Goal: Task Accomplishment & Management: Manage account settings

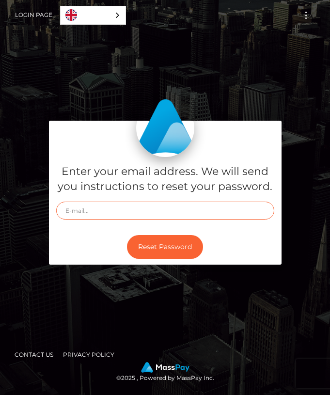
click at [169, 218] on input "text" at bounding box center [165, 211] width 218 height 18
click at [93, 13] on link "English" at bounding box center [93, 15] width 65 height 18
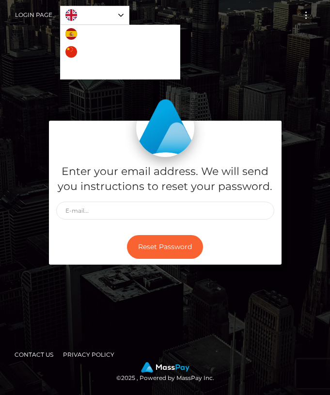
click at [98, 15] on link "English" at bounding box center [95, 15] width 68 height 18
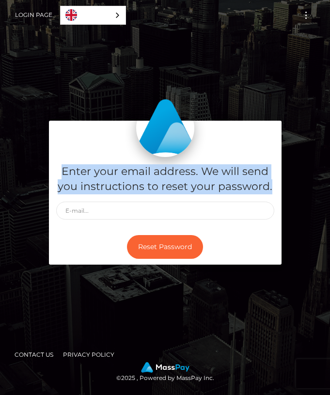
drag, startPoint x: 58, startPoint y: 170, endPoint x: 277, endPoint y: 182, distance: 219.4
click at [277, 182] on div "Enter your email address. We will send you instructions to reset your password." at bounding box center [165, 193] width 233 height 72
click at [87, 215] on input "text" at bounding box center [165, 211] width 218 height 18
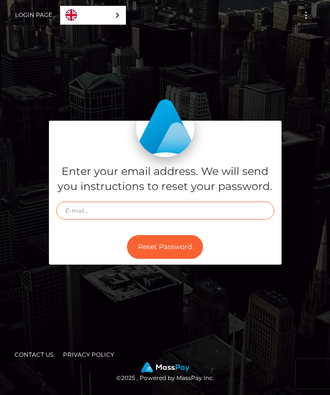
type input "у"
click at [236, 217] on input "eisenko857@gmail.com" at bounding box center [165, 211] width 218 height 18
type input "eisenko857@gmail.com"
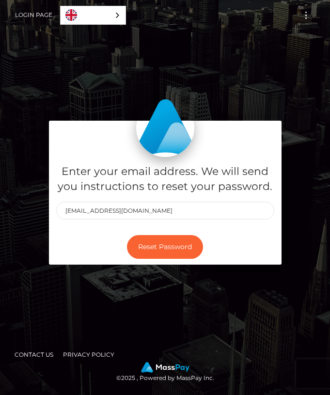
click at [244, 242] on div "Reset Password" at bounding box center [165, 246] width 233 height 35
click at [158, 239] on button "Reset Password" at bounding box center [165, 247] width 76 height 24
